Goal: Find specific page/section: Find specific page/section

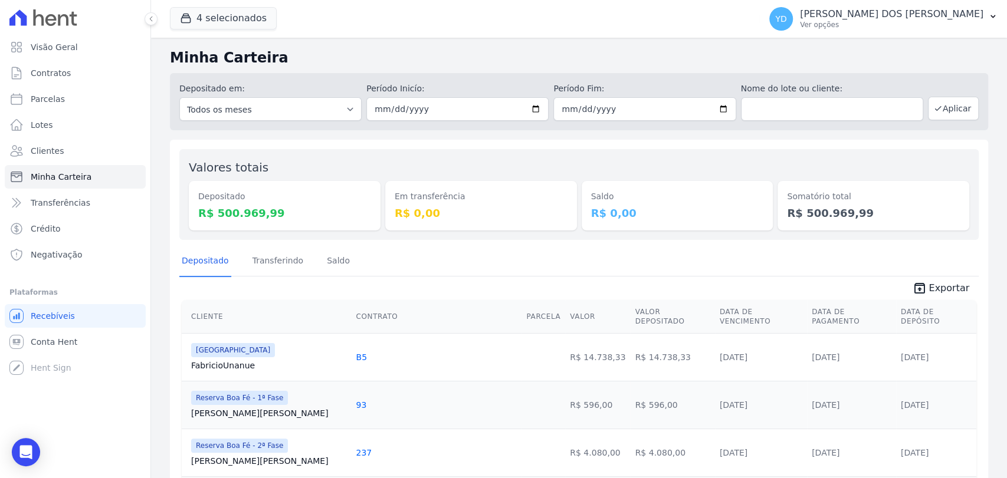
scroll to position [1101, 0]
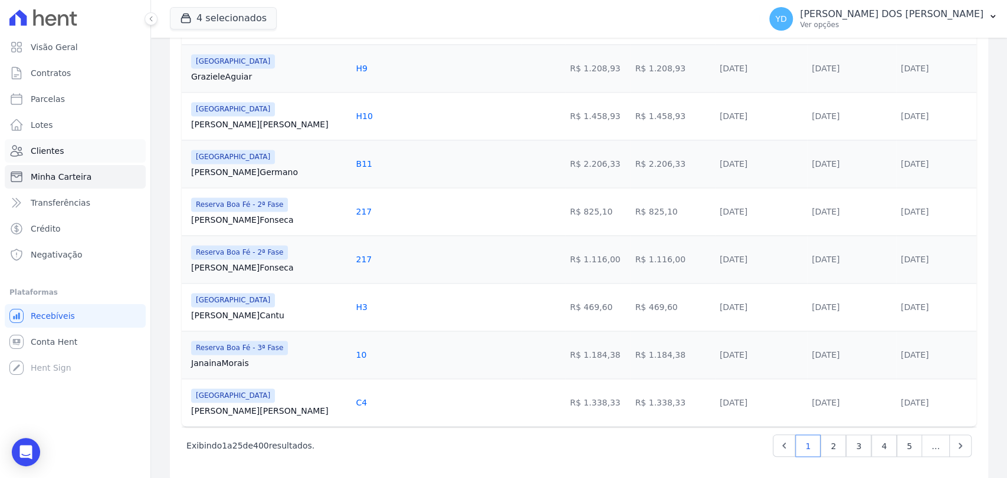
click at [61, 147] on link "Clientes" at bounding box center [75, 151] width 141 height 24
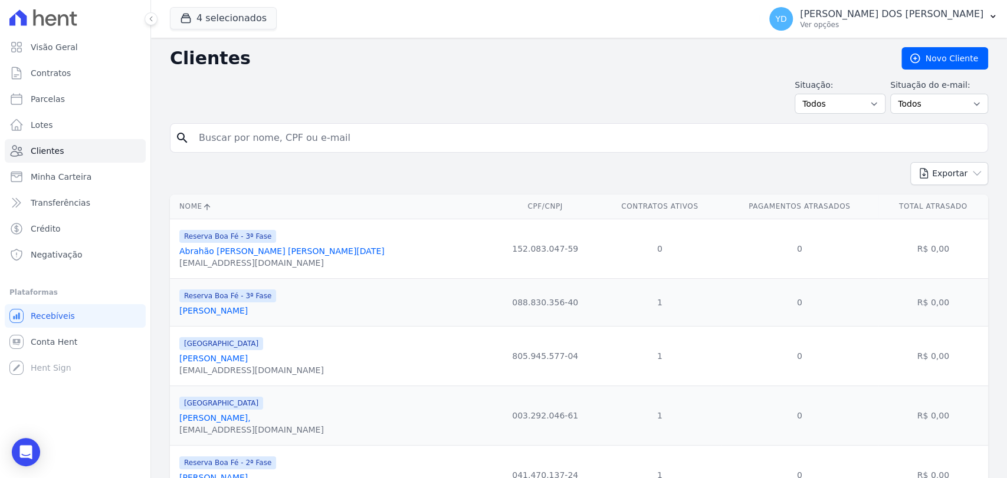
drag, startPoint x: 268, startPoint y: 119, endPoint x: 278, endPoint y: 138, distance: 21.7
click at [278, 138] on input "search" at bounding box center [587, 138] width 791 height 24
paste input "[PERSON_NAME]."
type input "[PERSON_NAME]."
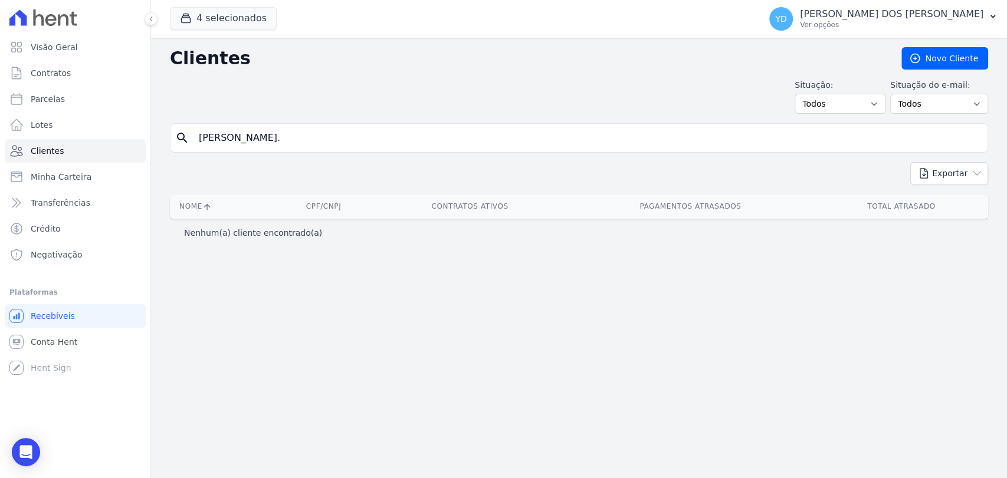
click at [280, 137] on input "[PERSON_NAME]." at bounding box center [587, 138] width 791 height 24
type input "[PERSON_NAME]"
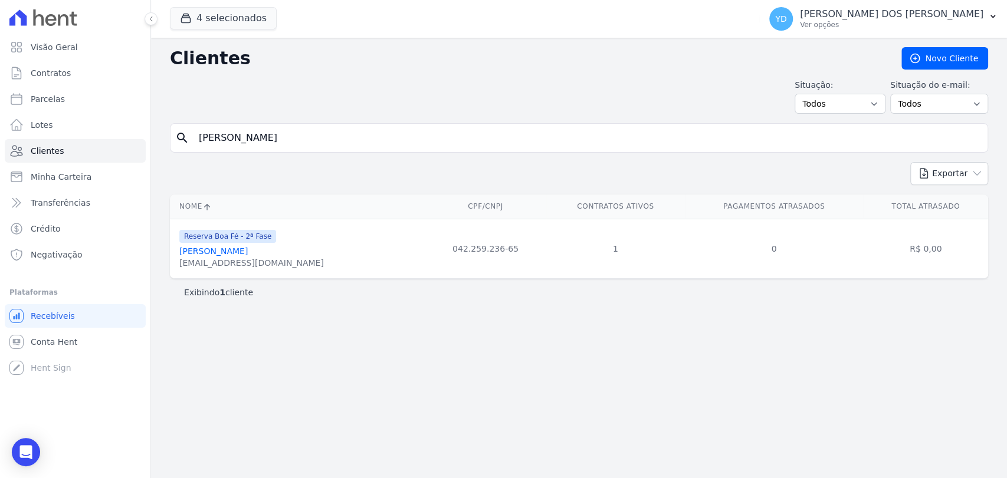
click at [225, 252] on link "[PERSON_NAME]" at bounding box center [213, 251] width 68 height 9
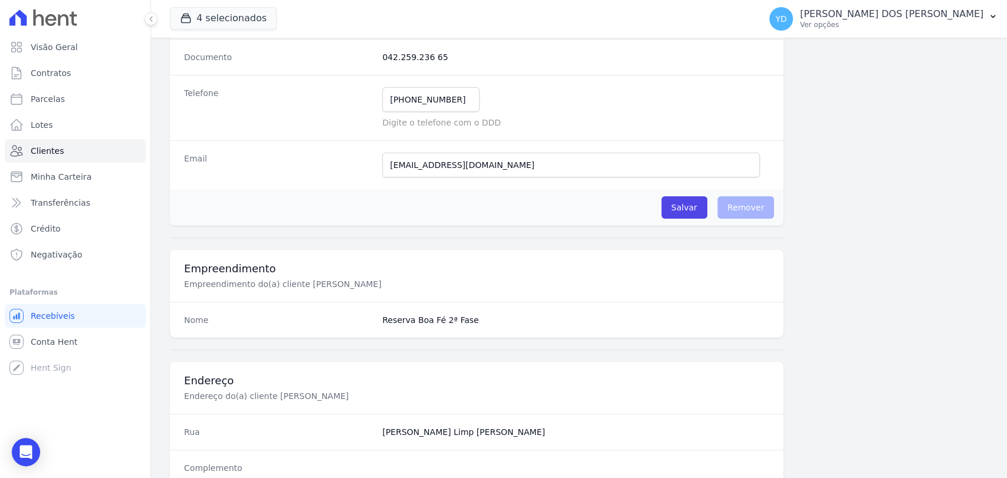
scroll to position [623, 0]
